Goal: Transaction & Acquisition: Purchase product/service

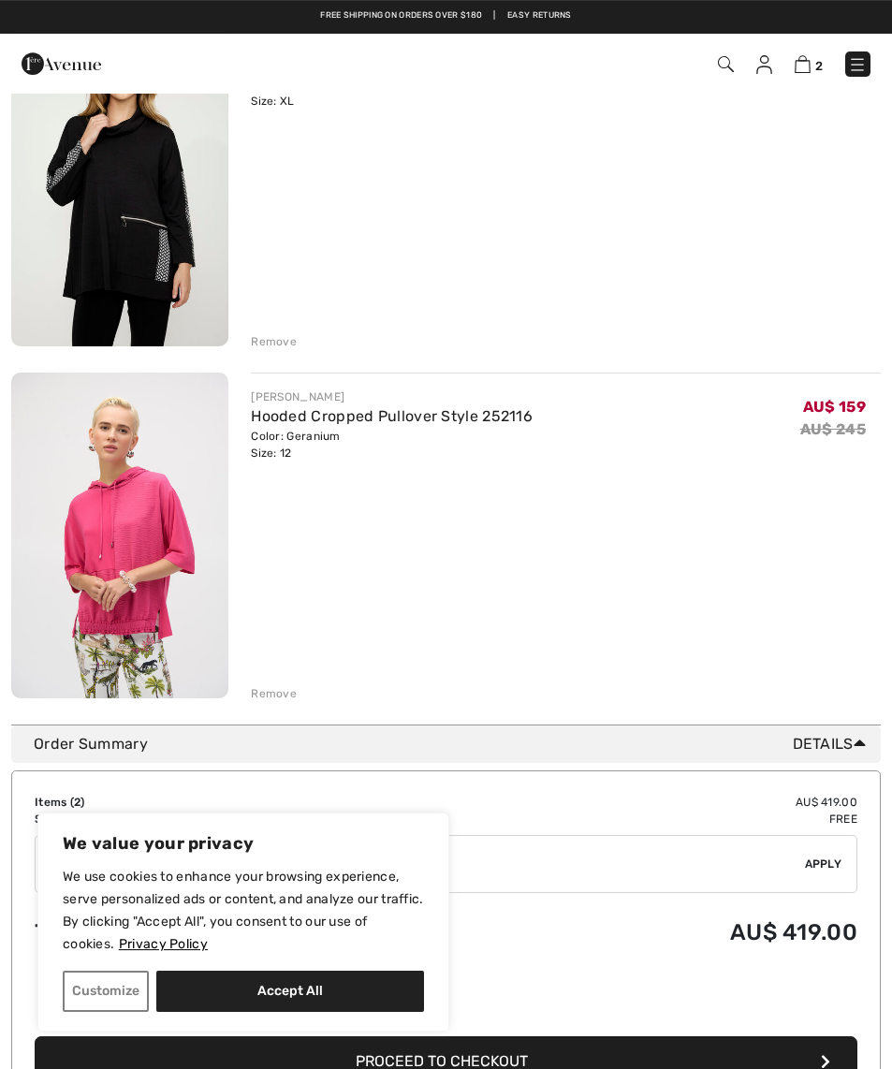
scroll to position [254, 0]
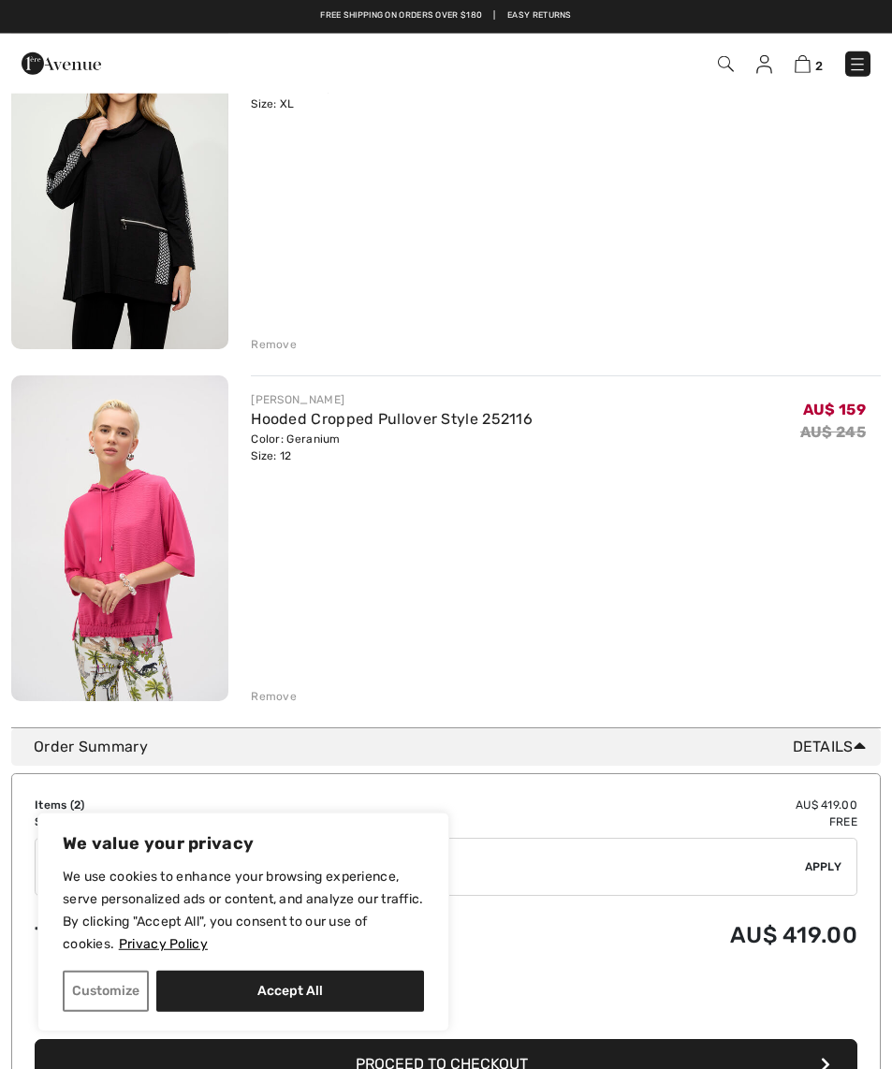
click at [121, 236] on img at bounding box center [119, 186] width 217 height 326
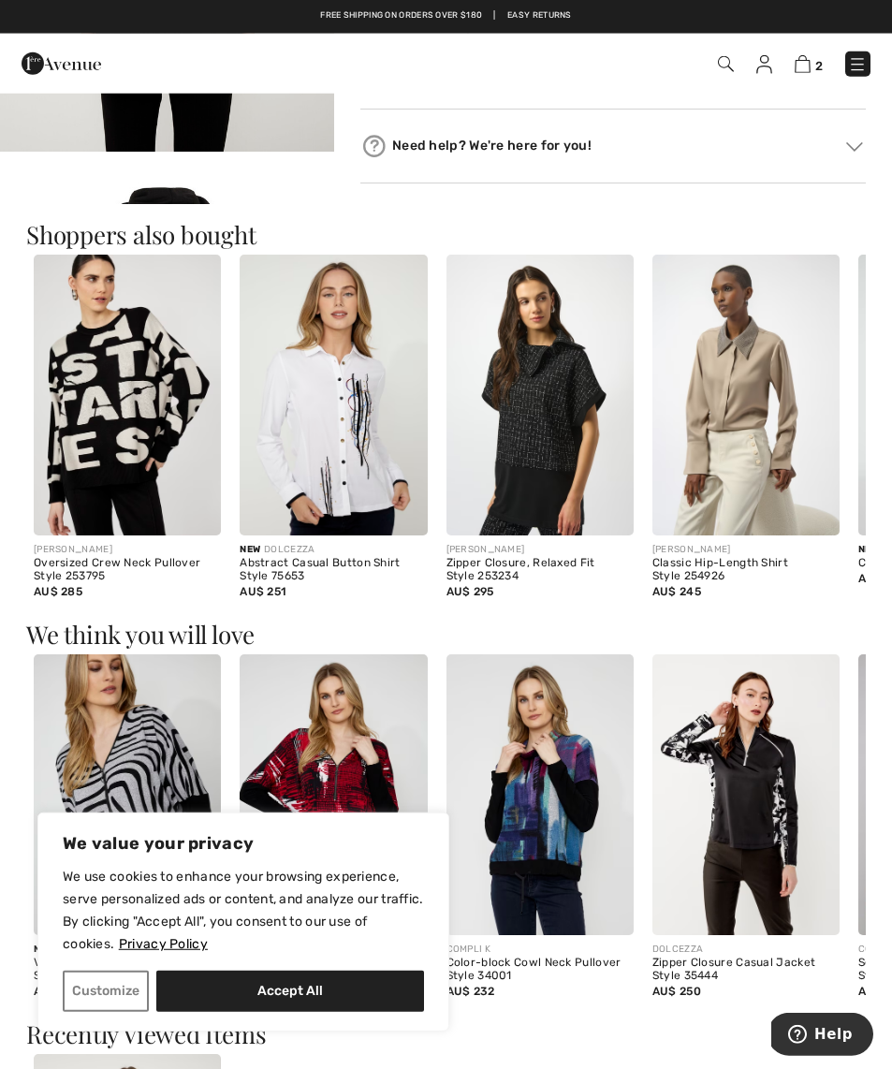
scroll to position [1363, 0]
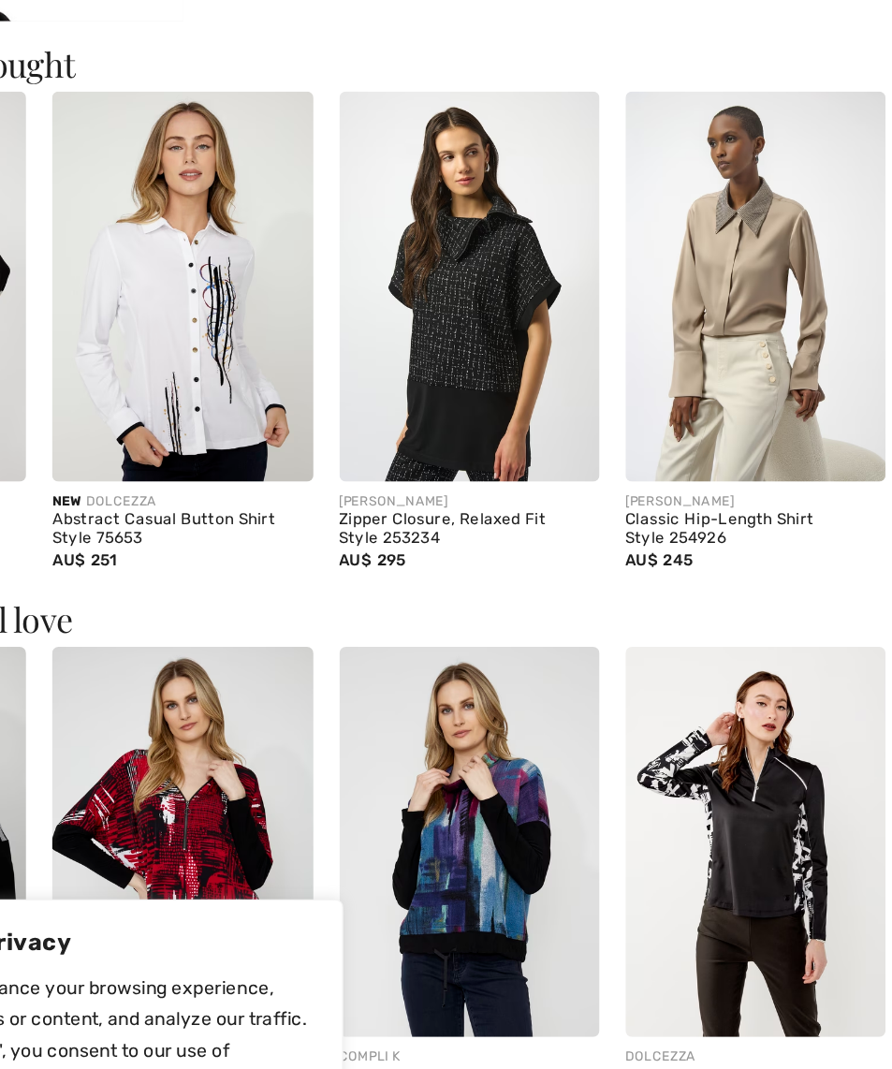
click at [447, 238] on img at bounding box center [540, 371] width 187 height 281
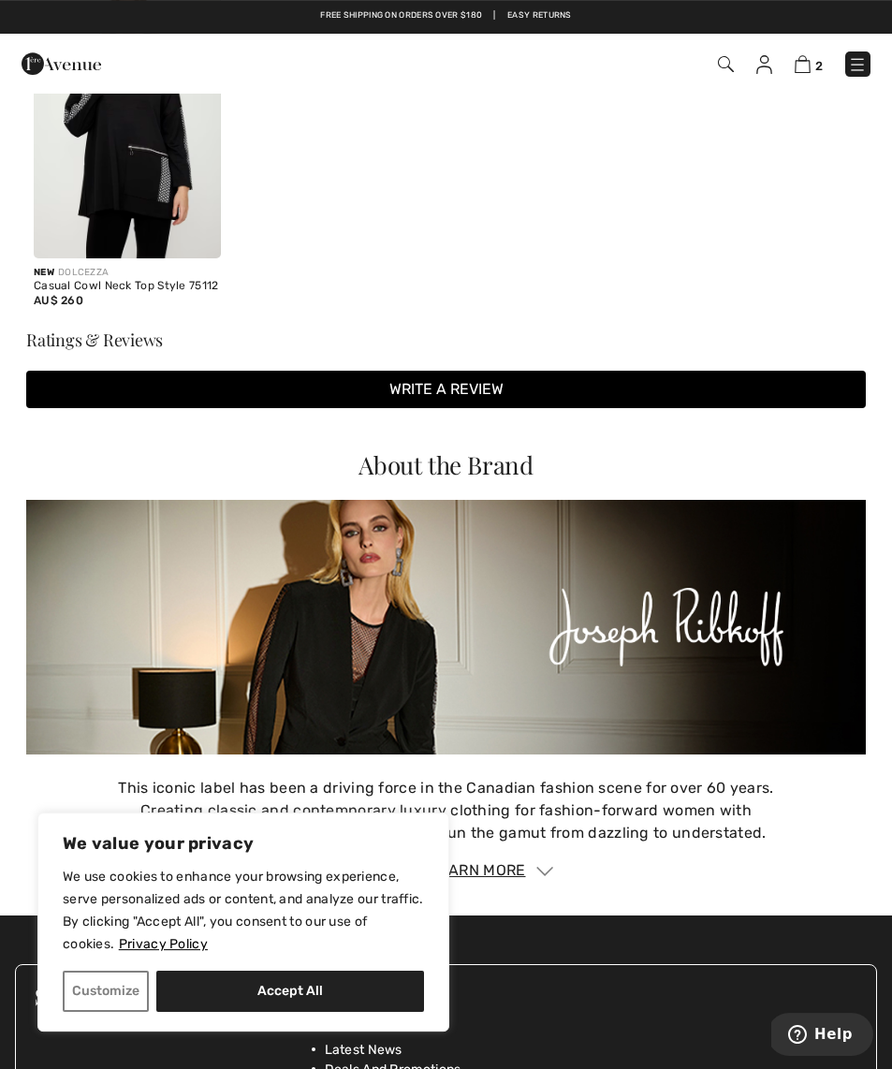
scroll to position [2473, 0]
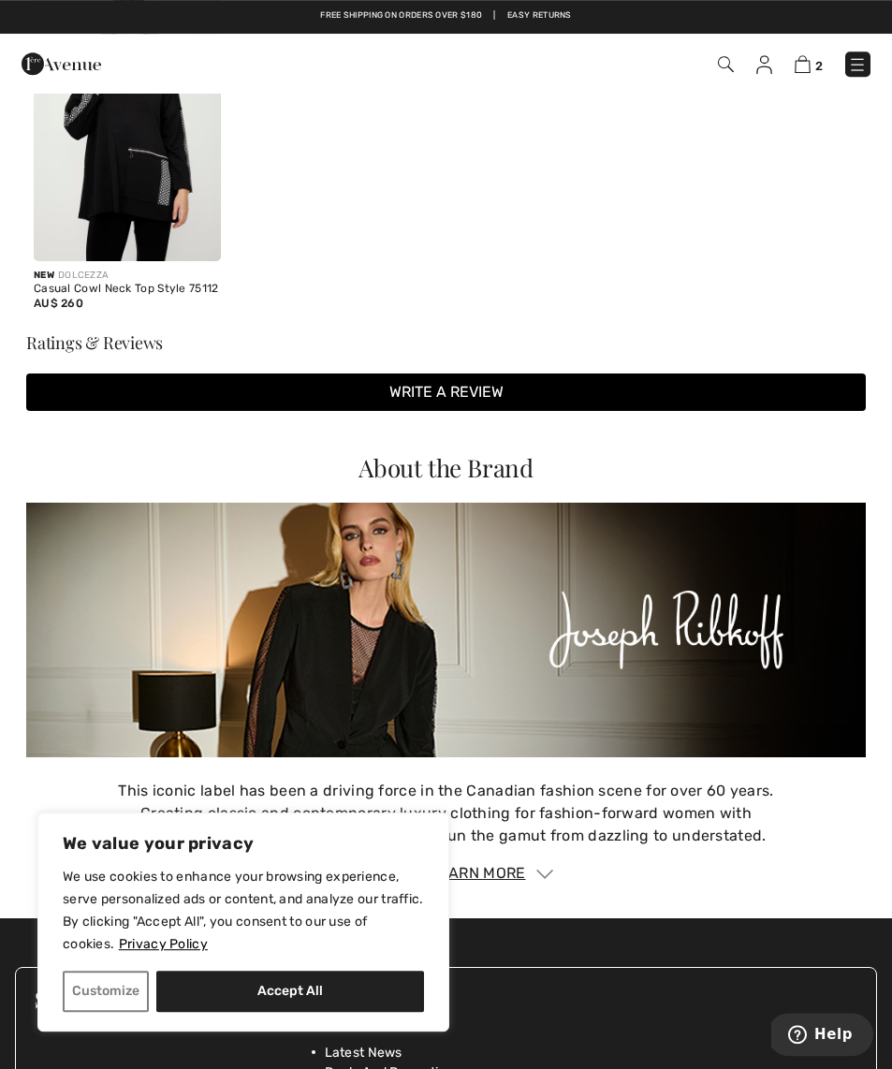
click at [861, 68] on img at bounding box center [857, 64] width 19 height 19
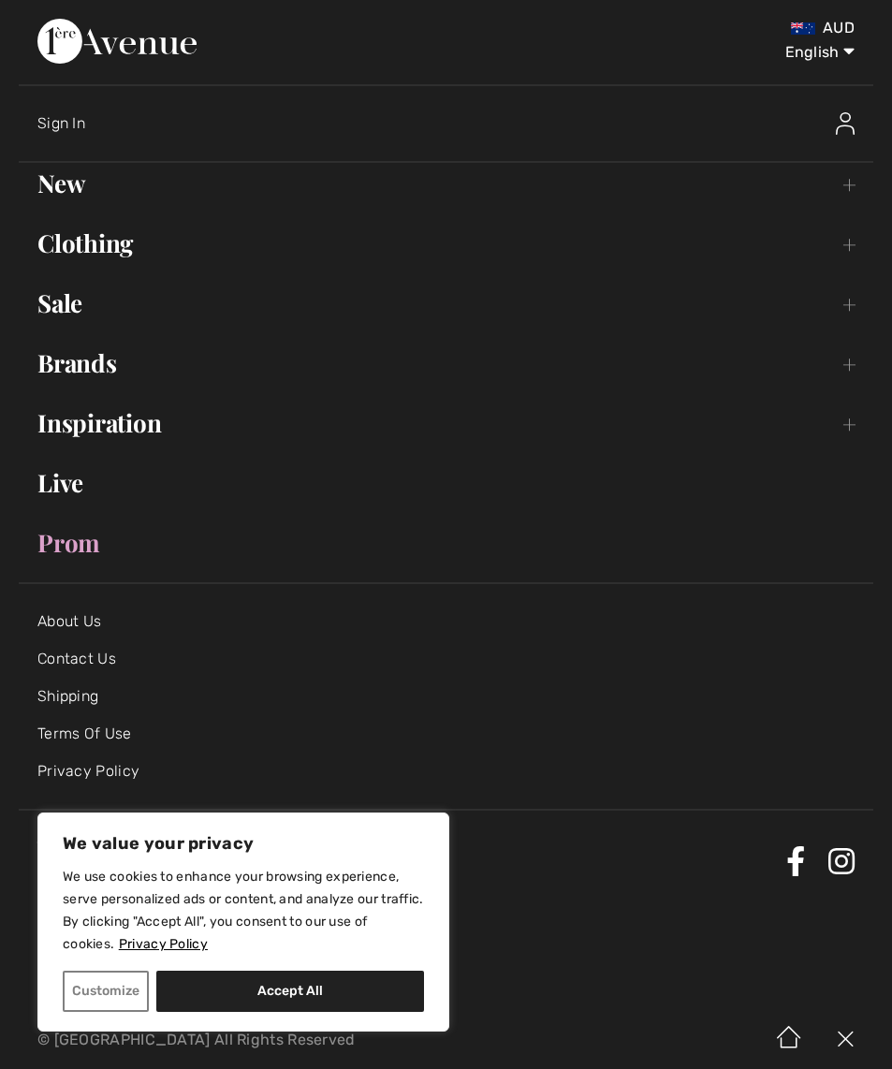
click at [70, 185] on link "New Toggle submenu" at bounding box center [446, 183] width 855 height 41
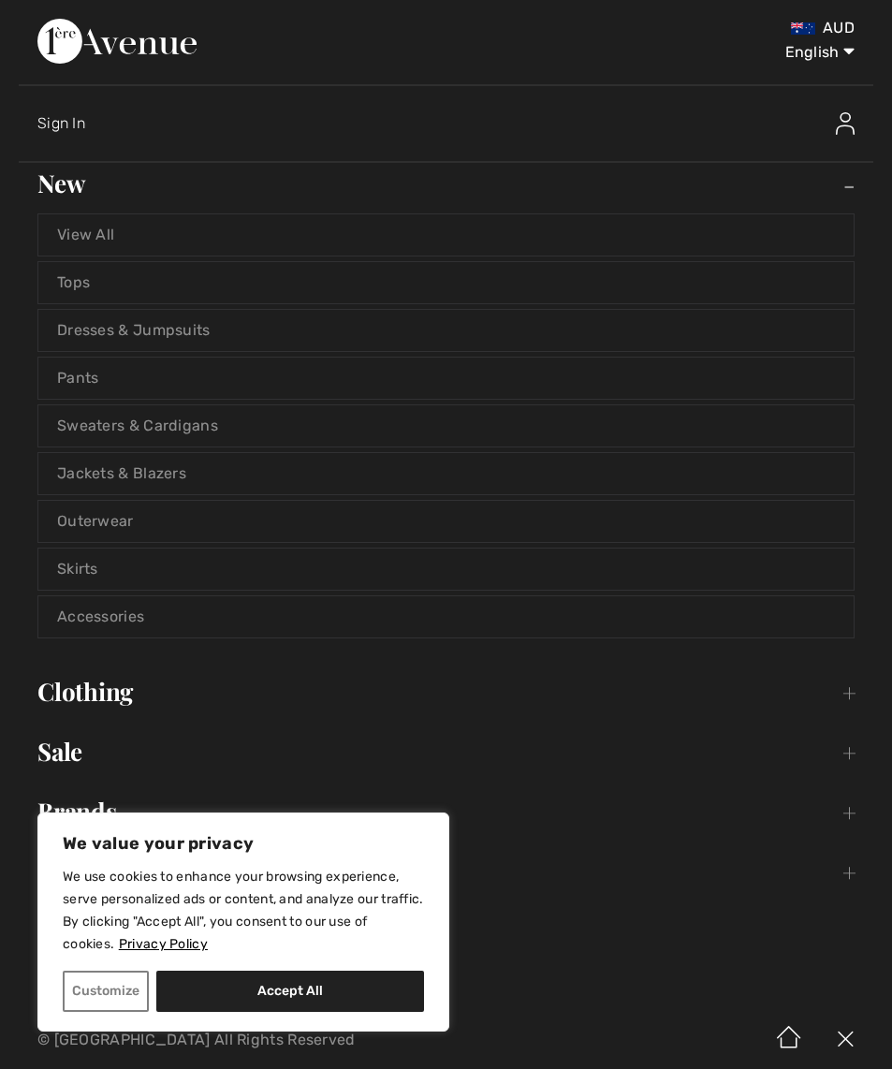
click at [81, 279] on link "Tops" at bounding box center [446, 282] width 816 height 41
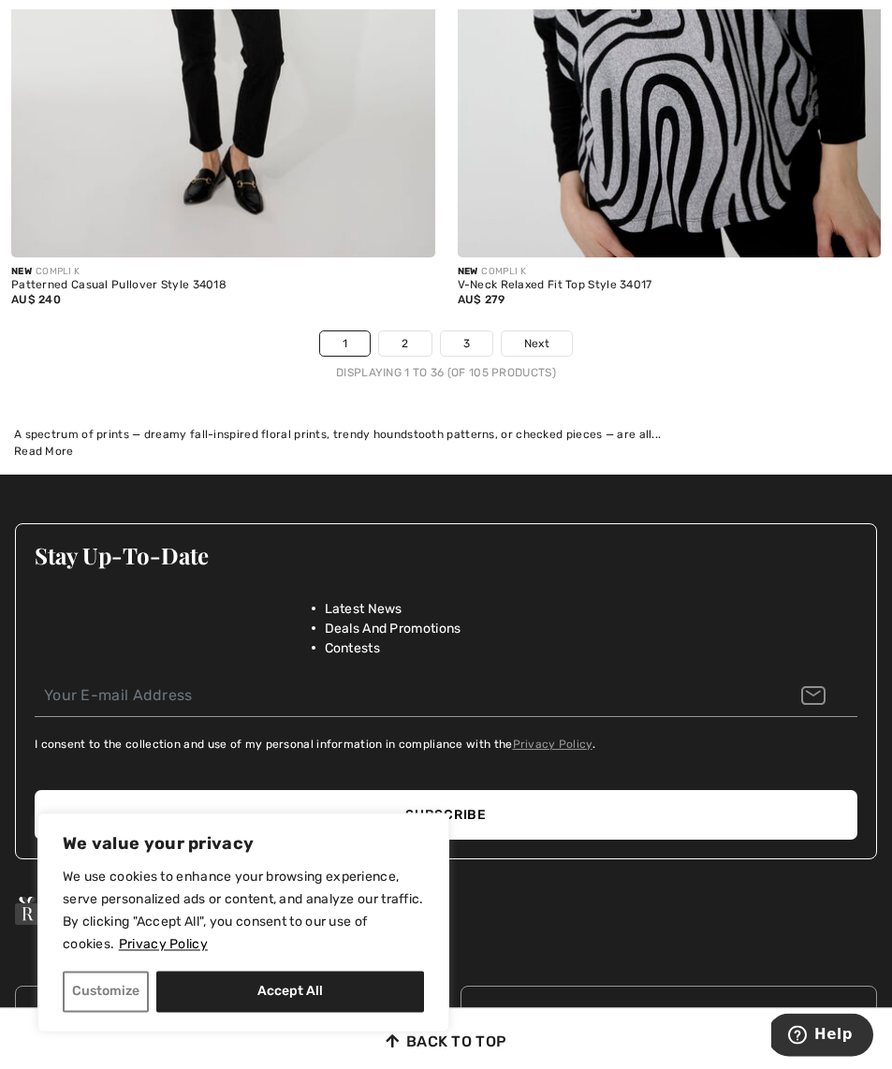
scroll to position [13284, 0]
click at [516, 331] on link "Next" at bounding box center [537, 343] width 70 height 24
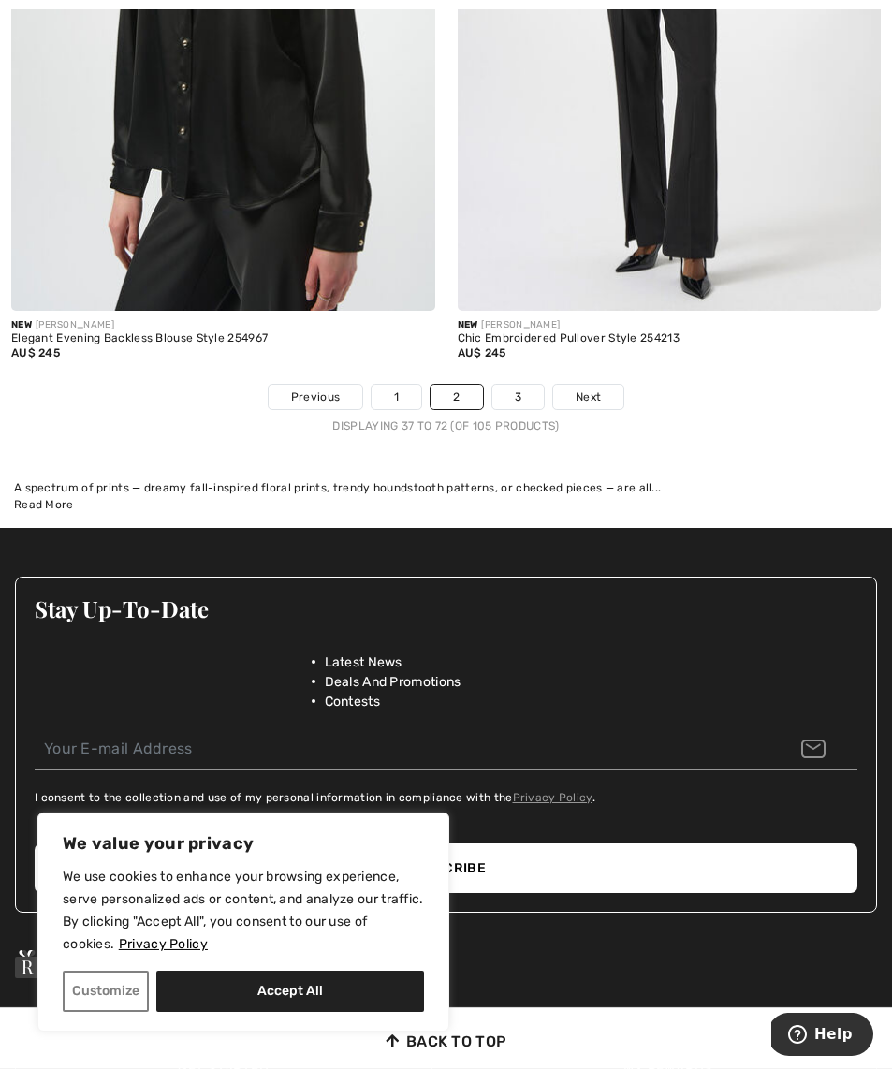
scroll to position [13075, 0]
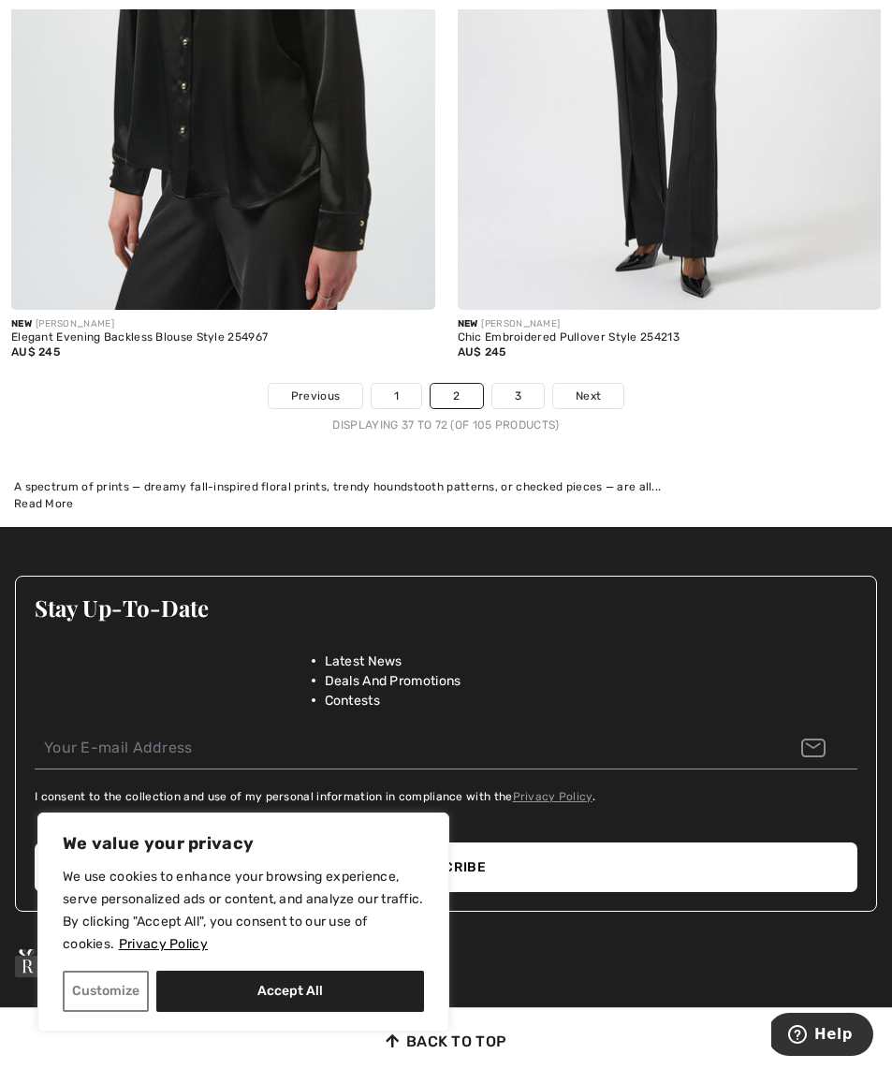
click at [589, 388] on span "Next" at bounding box center [588, 396] width 25 height 17
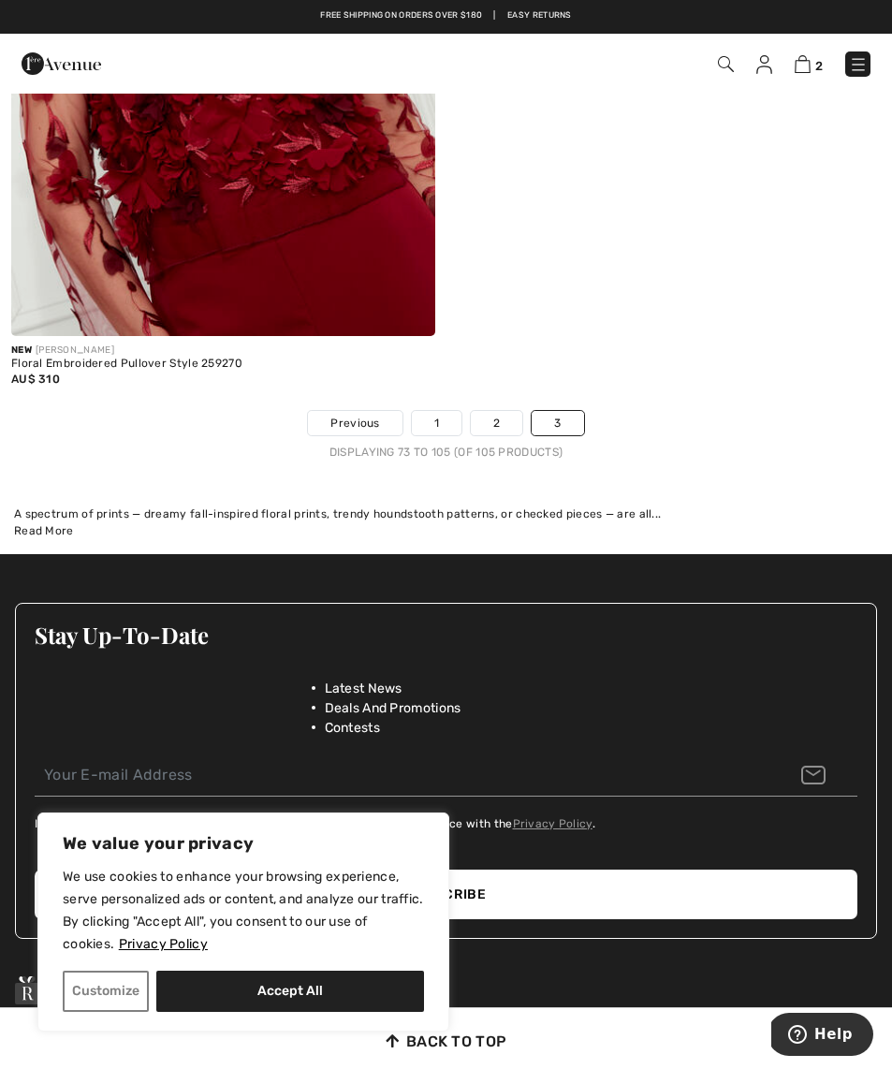
scroll to position [12554, 0]
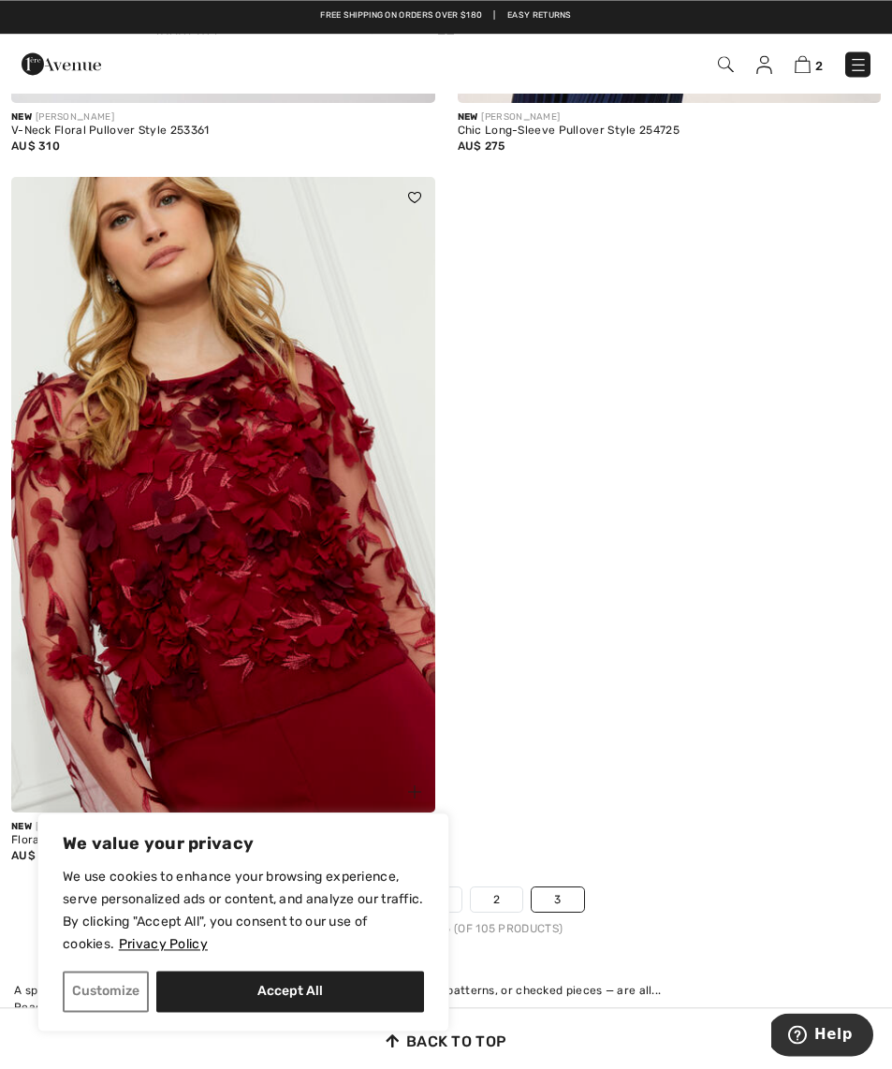
click at [847, 72] on link at bounding box center [858, 64] width 25 height 25
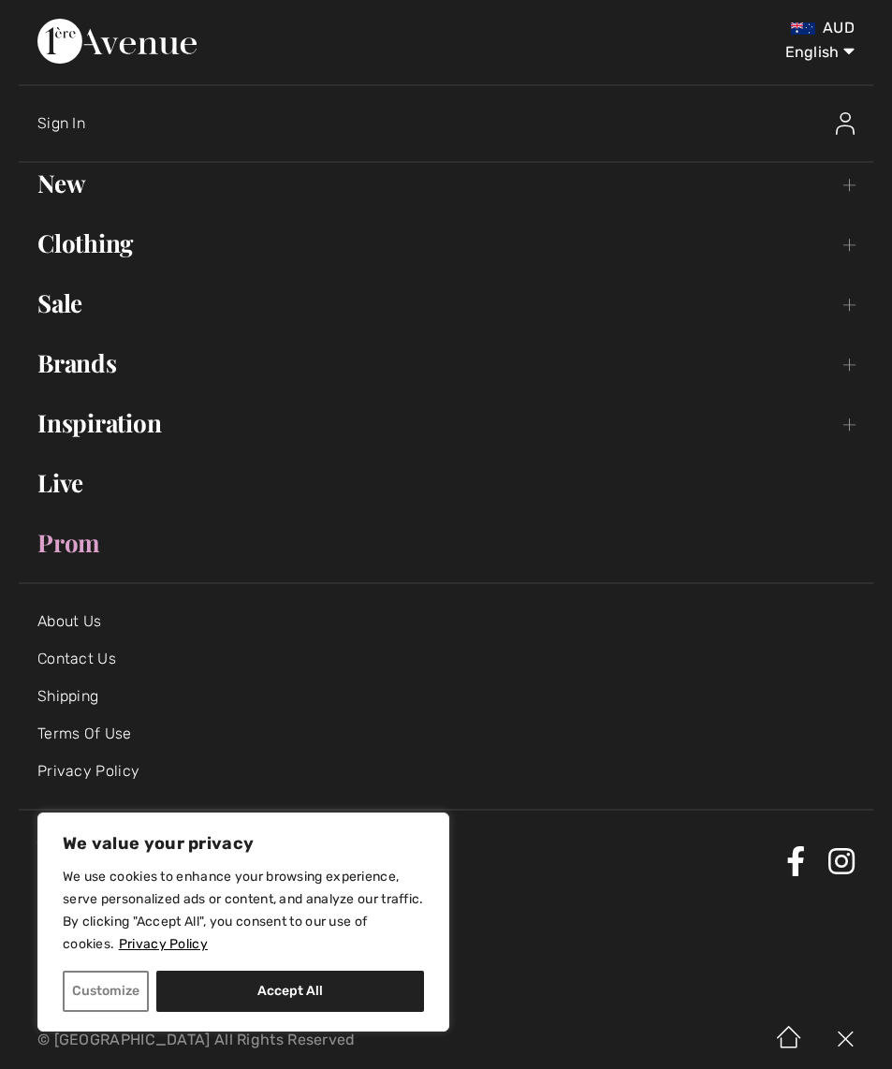
click at [70, 311] on link "Sale Toggle submenu" at bounding box center [446, 303] width 855 height 41
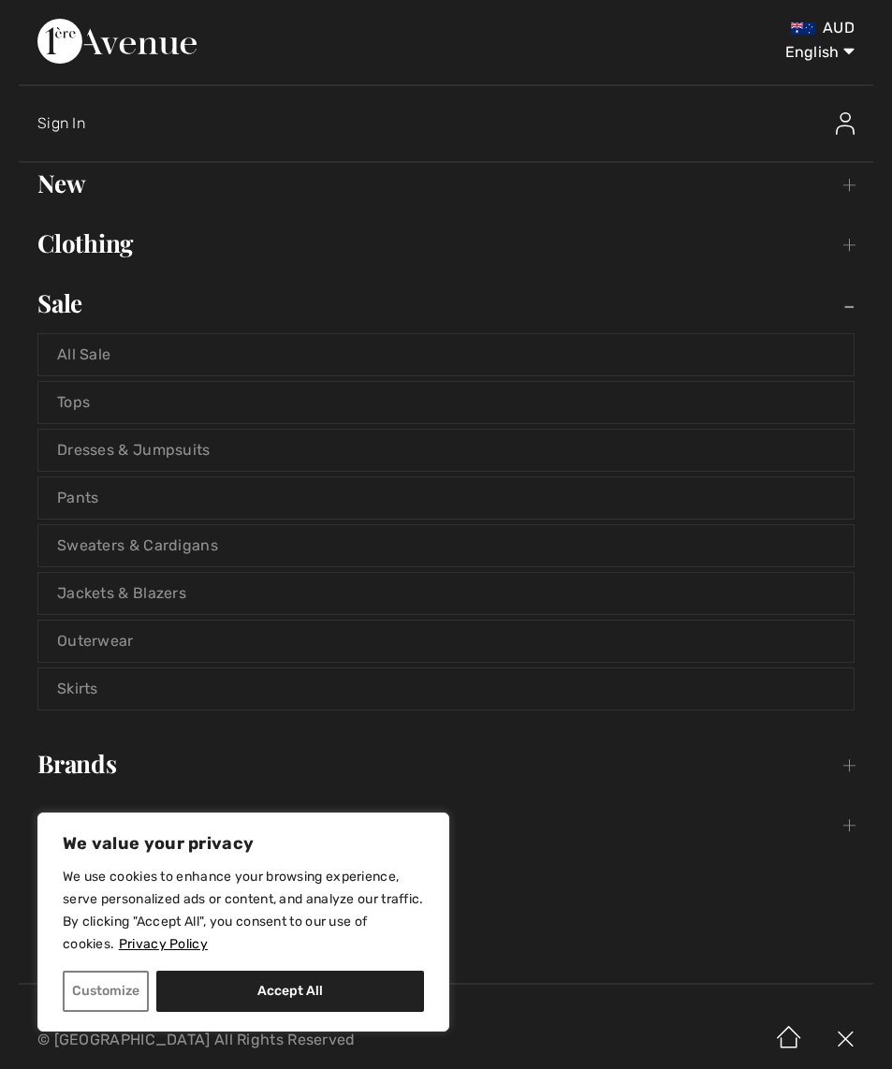
click at [80, 403] on link "Tops" at bounding box center [446, 402] width 816 height 41
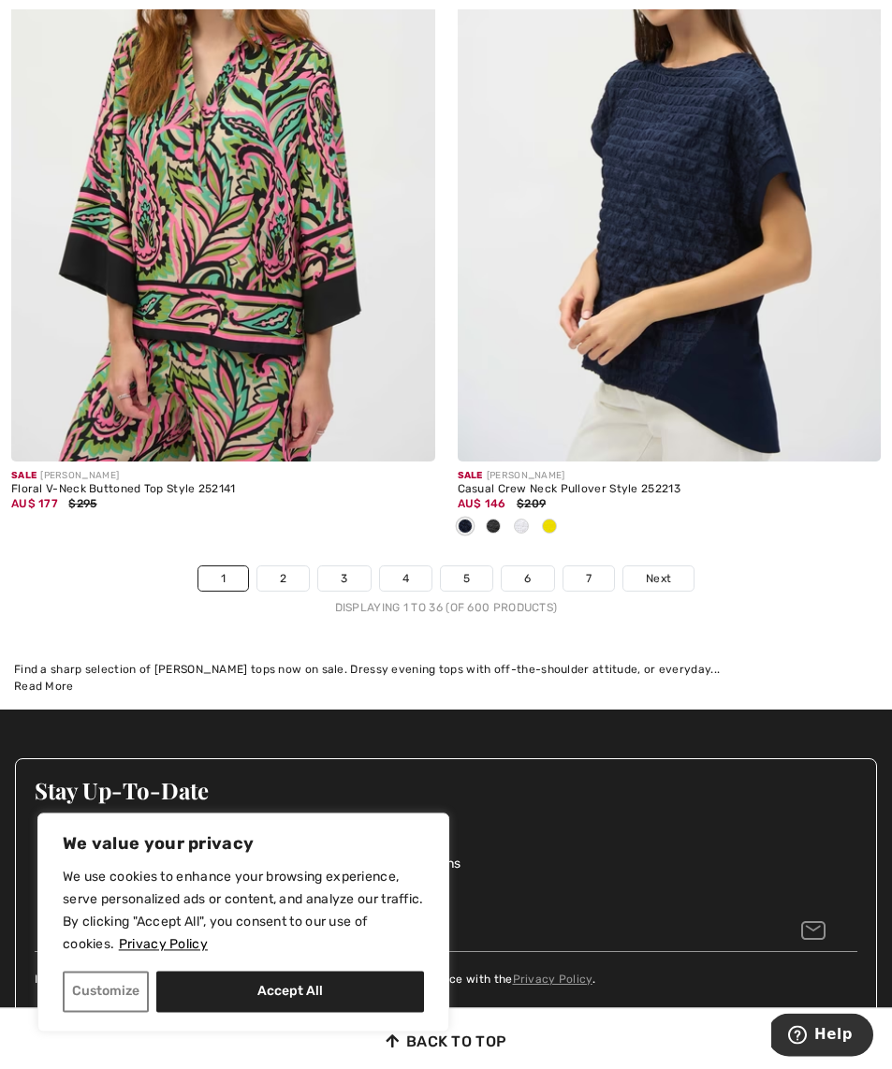
scroll to position [13296, 0]
click at [655, 570] on span "Next" at bounding box center [658, 578] width 25 height 17
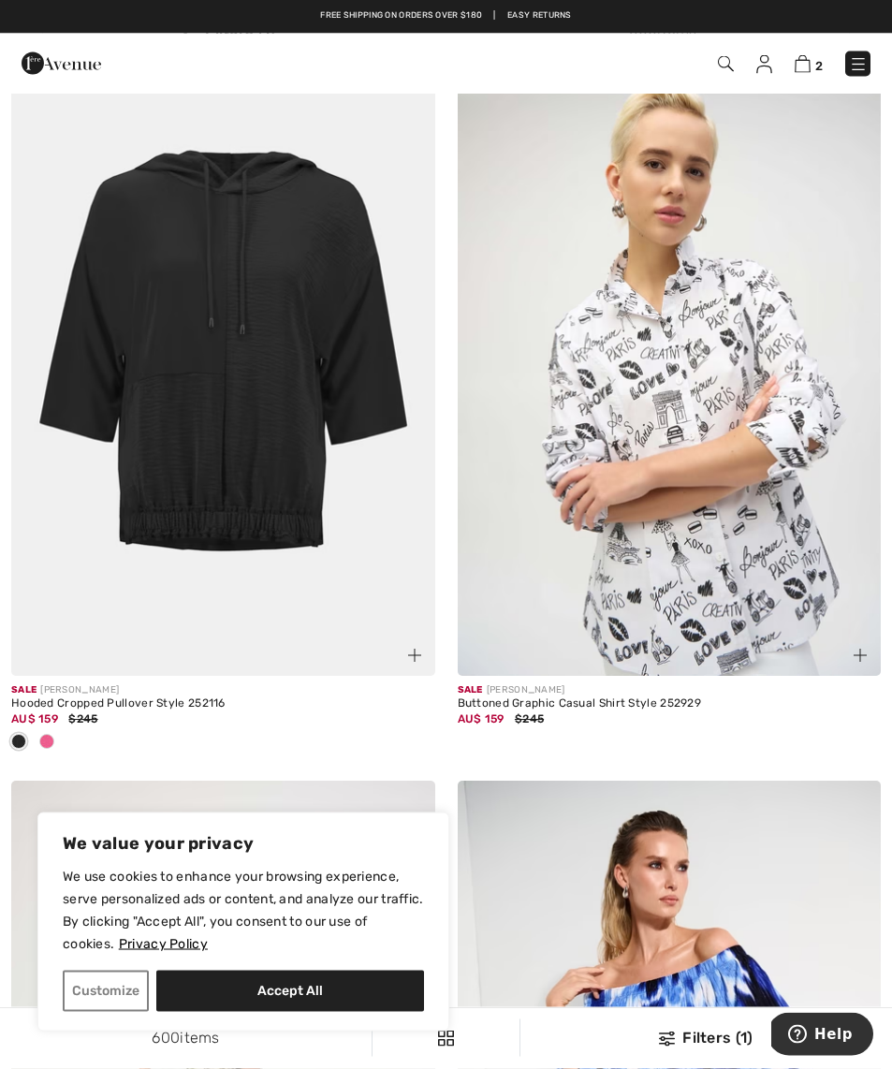
scroll to position [9247, 0]
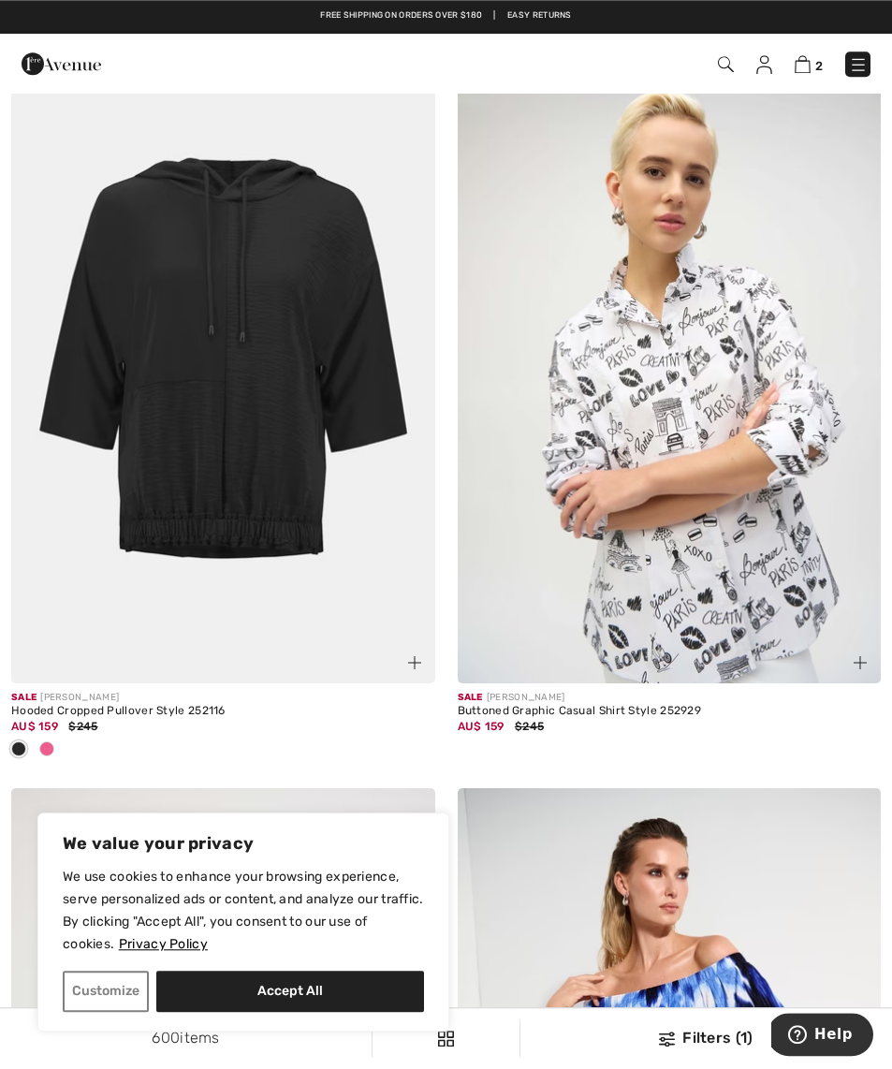
click at [170, 491] on img at bounding box center [223, 366] width 424 height 636
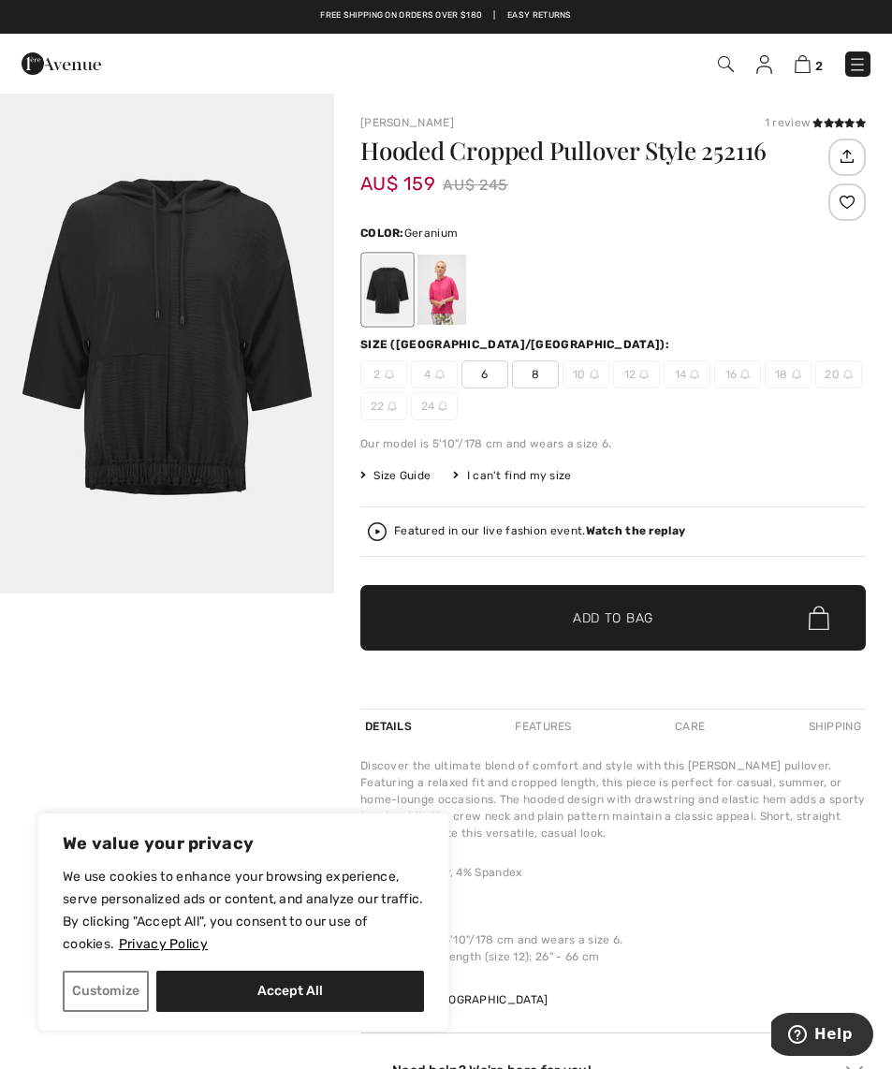
click at [448, 298] on div at bounding box center [442, 290] width 49 height 70
